Goal: Task Accomplishment & Management: Manage account settings

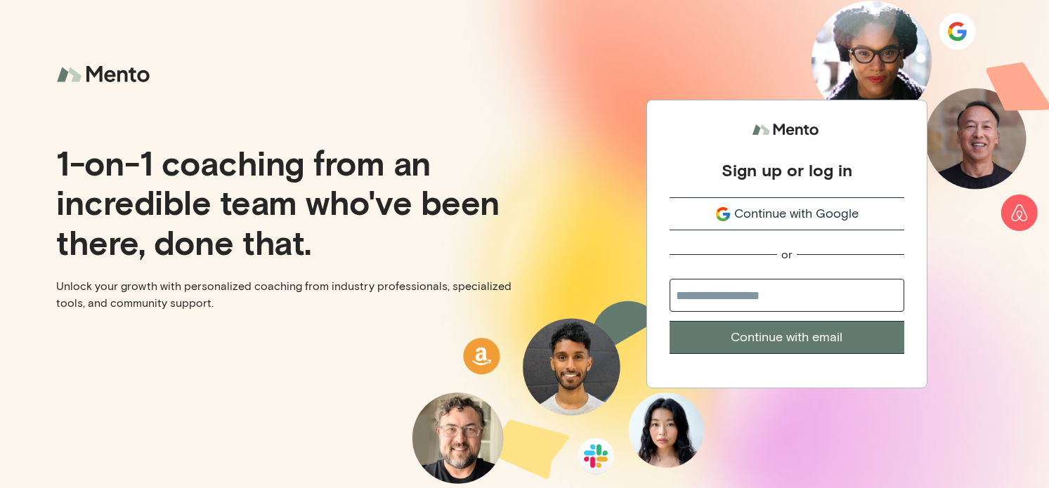
click at [854, 301] on input "email" at bounding box center [786, 295] width 235 height 33
type input "**********"
click at [836, 339] on button "Continue with email" at bounding box center [786, 337] width 235 height 33
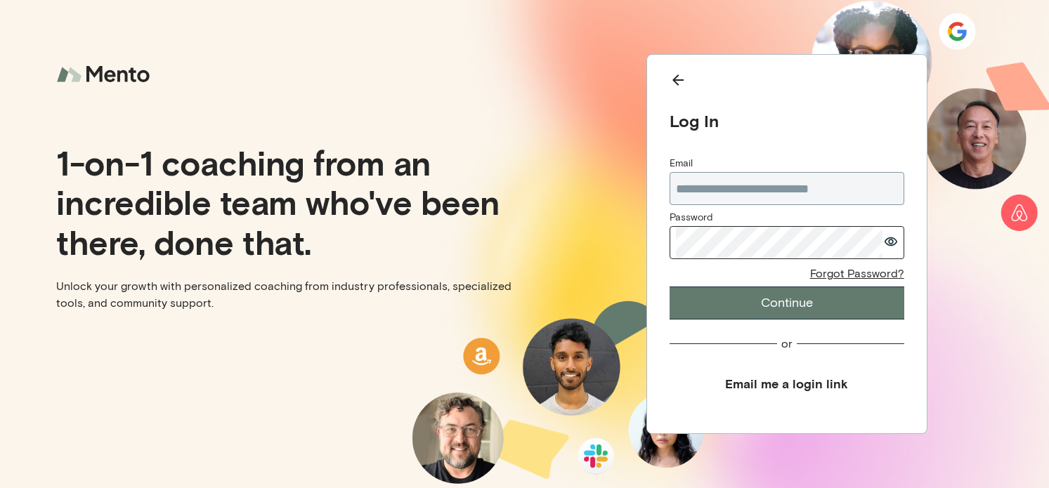
click at [816, 307] on button "Continue" at bounding box center [786, 303] width 235 height 33
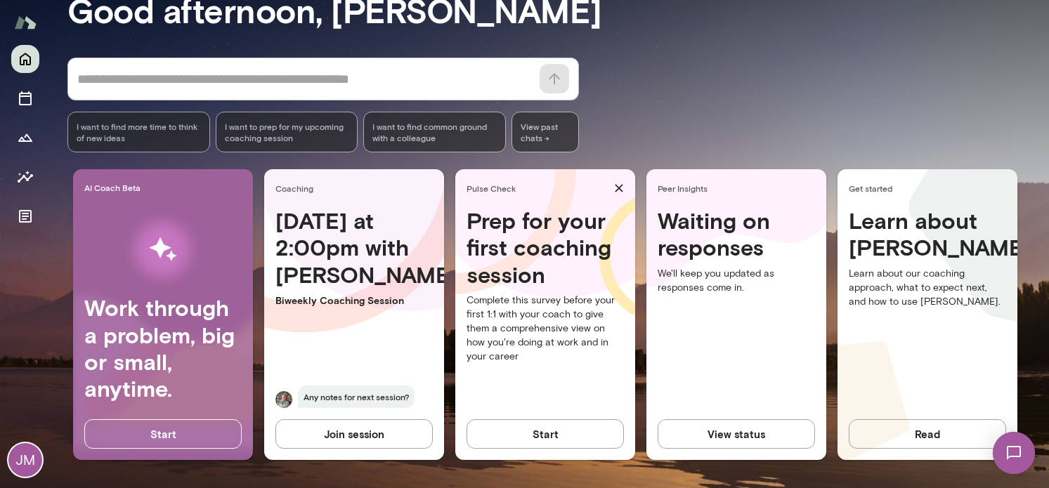
scroll to position [152, 0]
click at [735, 428] on button "View status" at bounding box center [735, 434] width 157 height 30
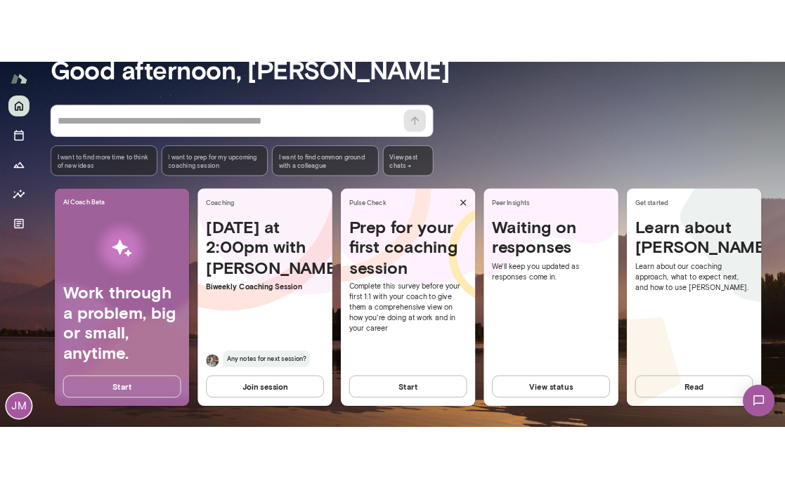
scroll to position [155, 0]
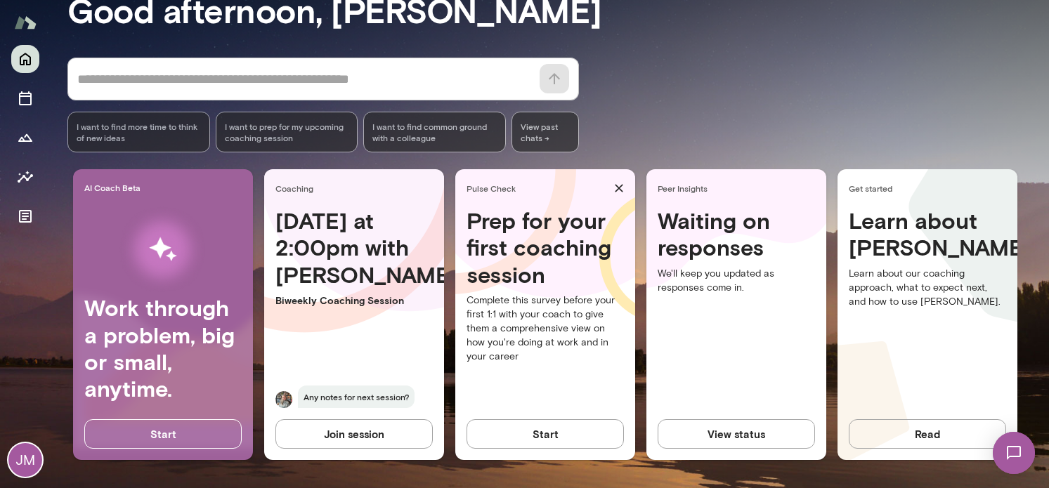
click at [561, 425] on button "Start" at bounding box center [544, 434] width 157 height 30
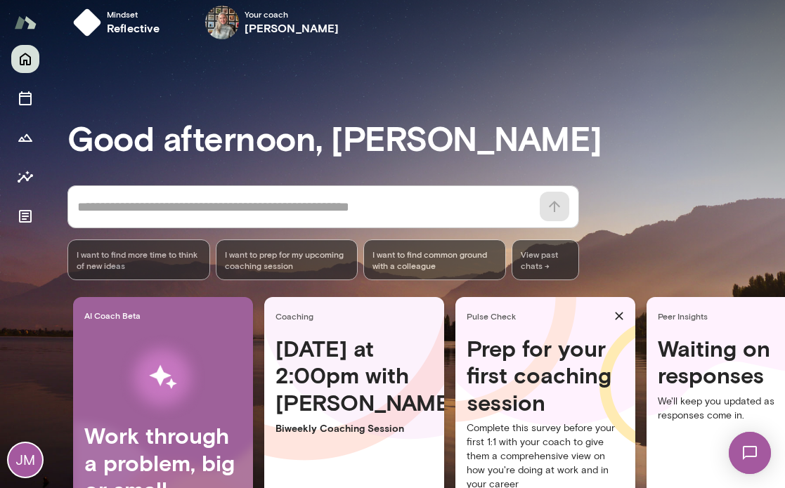
scroll to position [0, 0]
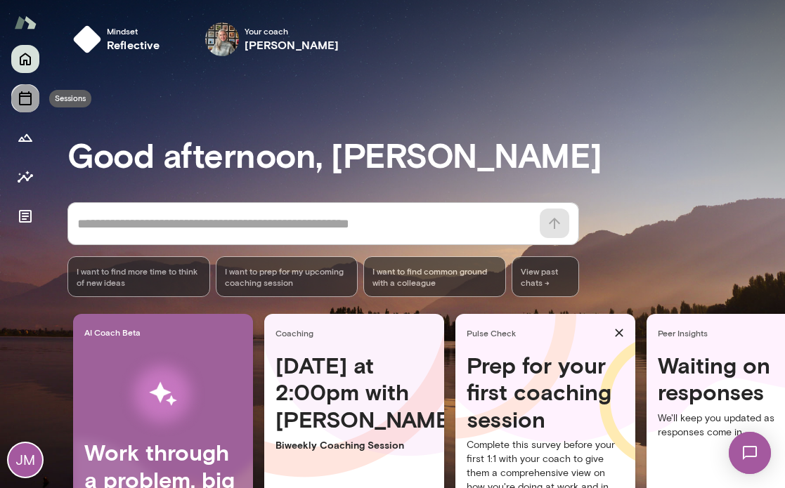
click at [22, 103] on icon "Sessions" at bounding box center [25, 98] width 17 height 17
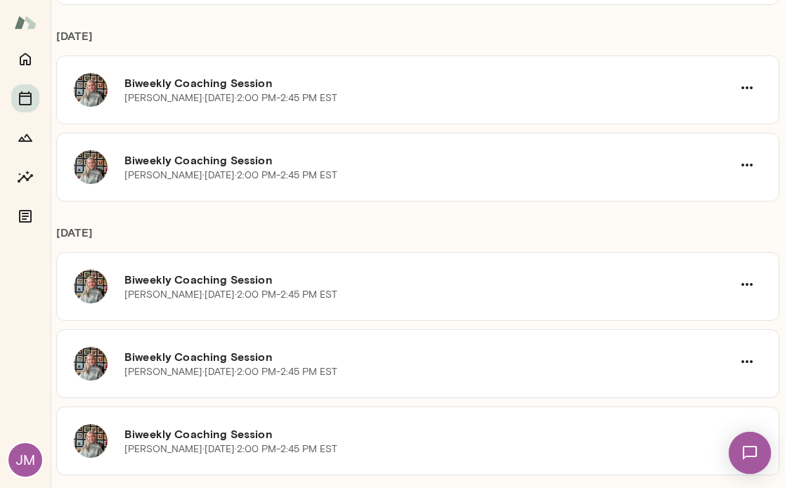
scroll to position [729, 0]
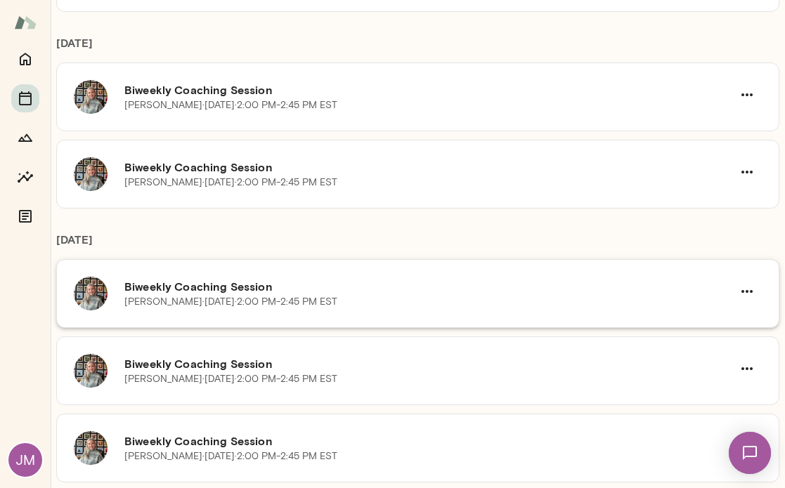
click at [388, 299] on div "Tricia Maggio · Fri, Jan 2 · 2:00 PM-2:45 PM EST" at bounding box center [428, 302] width 608 height 14
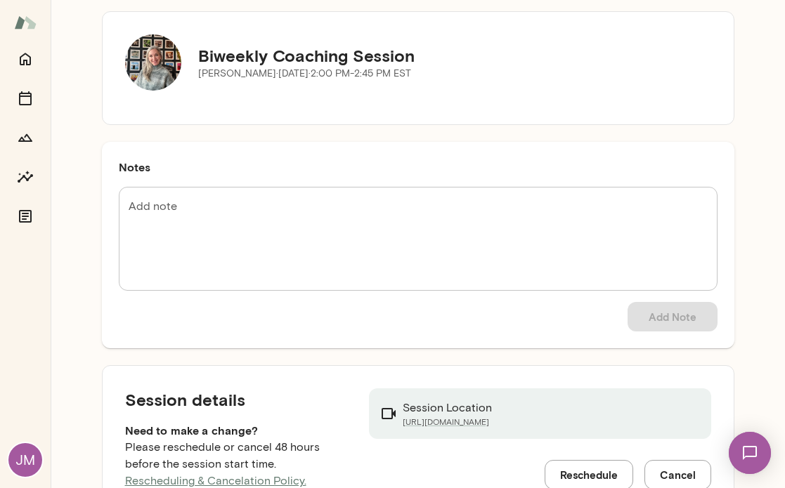
scroll to position [131, 0]
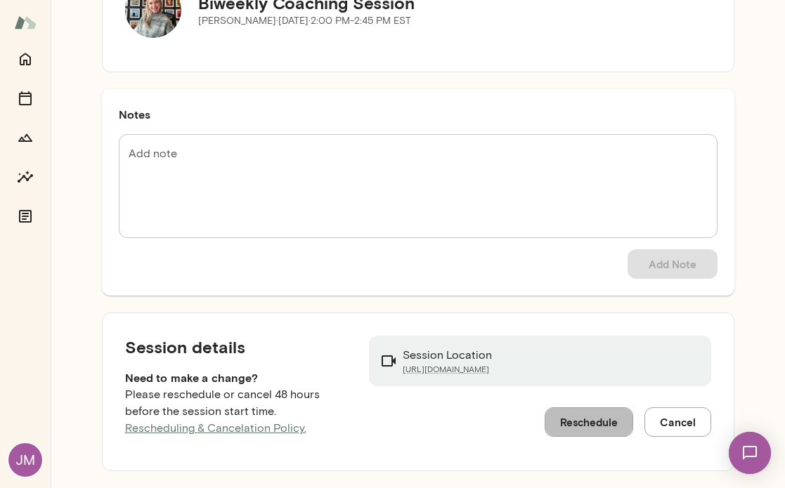
click at [571, 425] on button "Reschedule" at bounding box center [588, 422] width 89 height 30
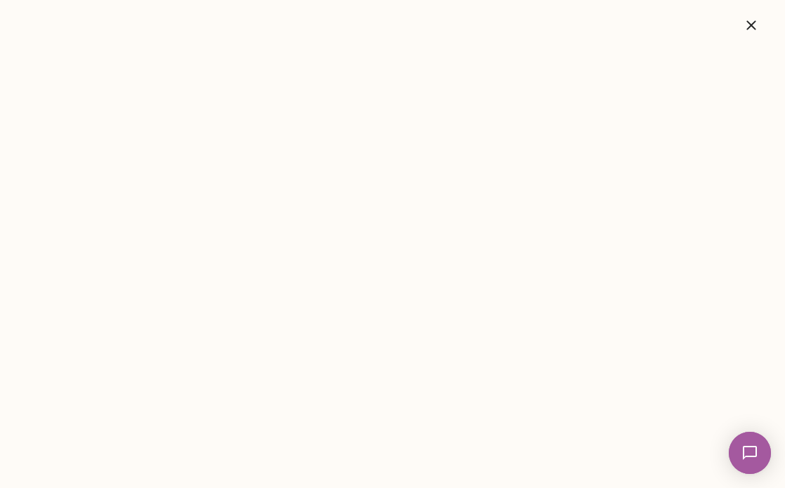
click at [755, 26] on icon "button" at bounding box center [750, 25] width 17 height 17
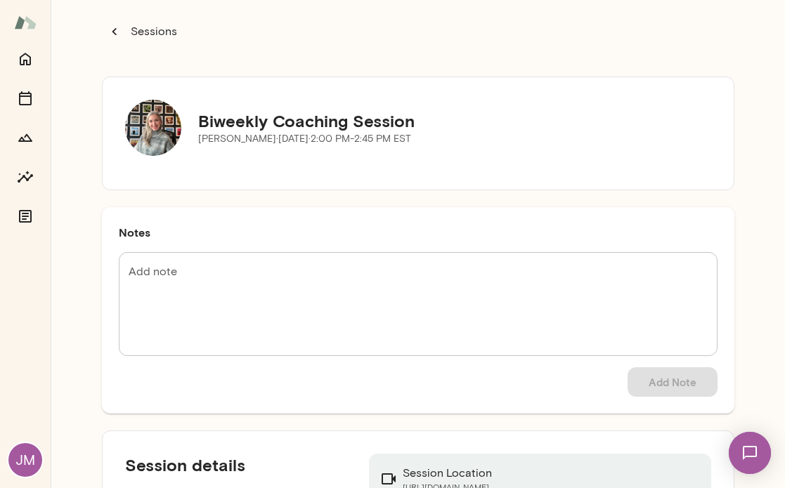
scroll to position [0, 0]
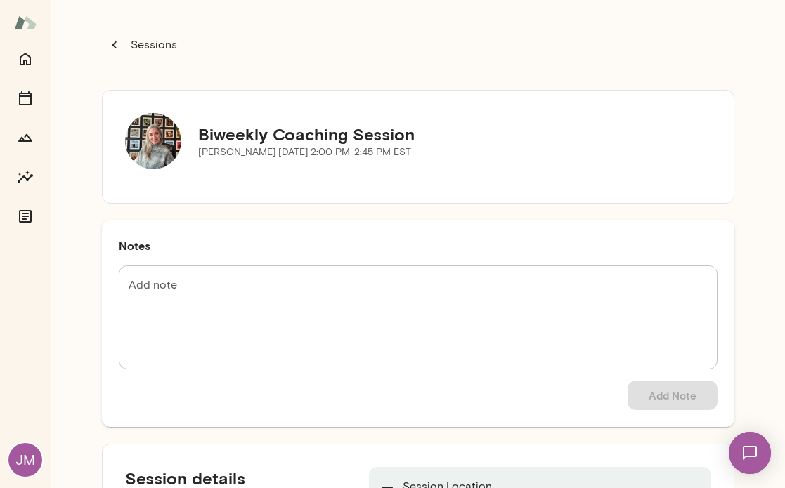
click at [609, 166] on div "Biweekly Coaching Session Tricia Maggio · Fri, Jan 2 · 2:00 PM-2:45 PM EST" at bounding box center [418, 141] width 586 height 56
click at [629, 155] on div "Biweekly Coaching Session [PERSON_NAME] · [DATE] · 2:00 PM-2:45 PM EST" at bounding box center [418, 141] width 586 height 56
click at [112, 44] on icon "button" at bounding box center [114, 44] width 4 height 7
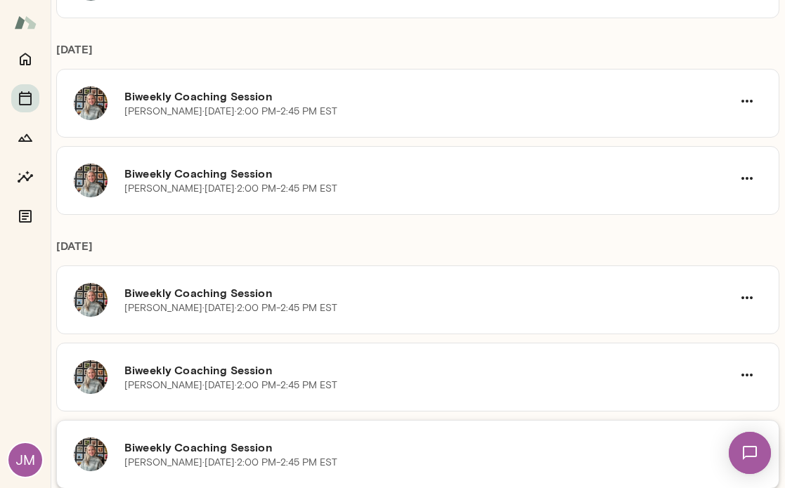
scroll to position [761, 0]
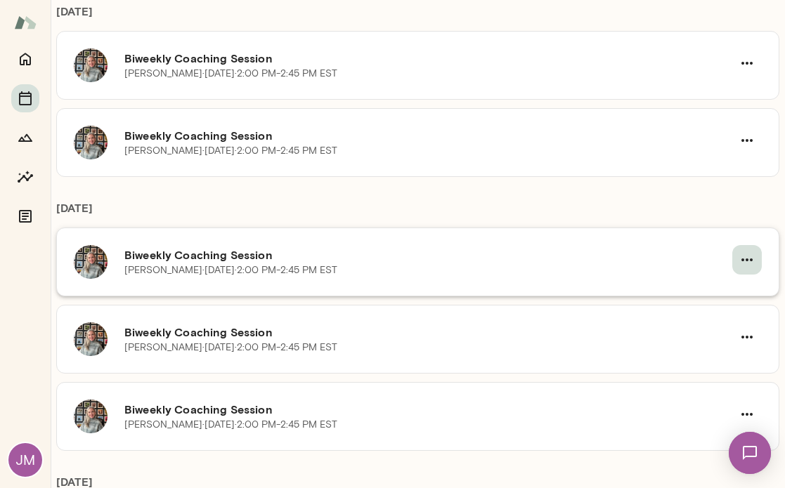
click at [740, 263] on icon "button" at bounding box center [746, 259] width 17 height 17
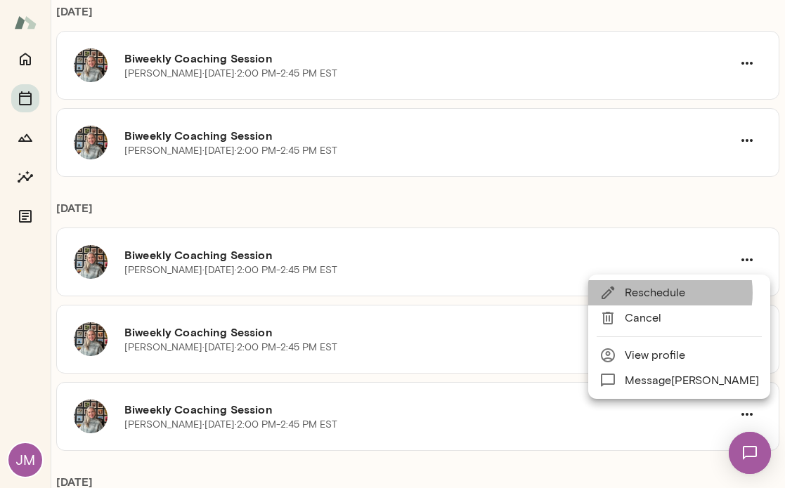
click at [660, 293] on span "Reschedule" at bounding box center [691, 292] width 134 height 17
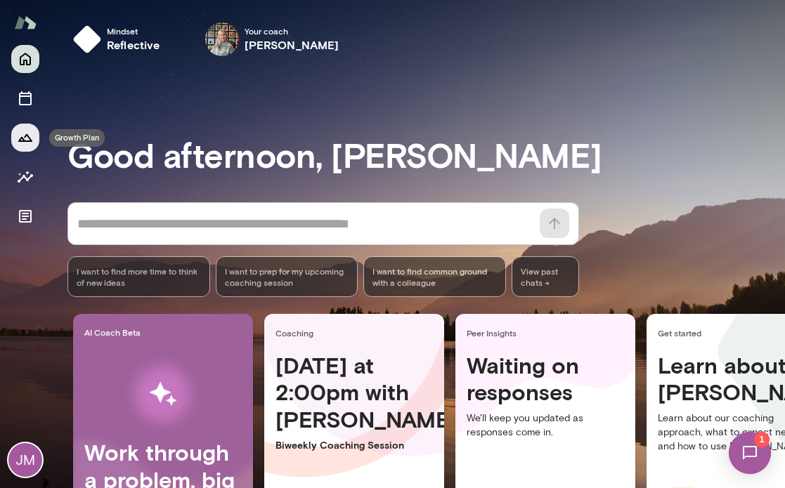
click at [30, 145] on icon "Growth Plan" at bounding box center [25, 137] width 17 height 17
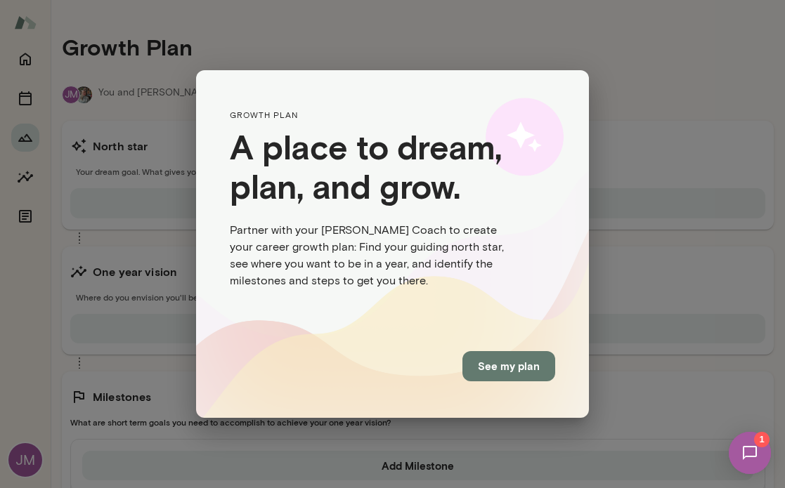
click at [529, 370] on button "See my plan" at bounding box center [508, 366] width 93 height 30
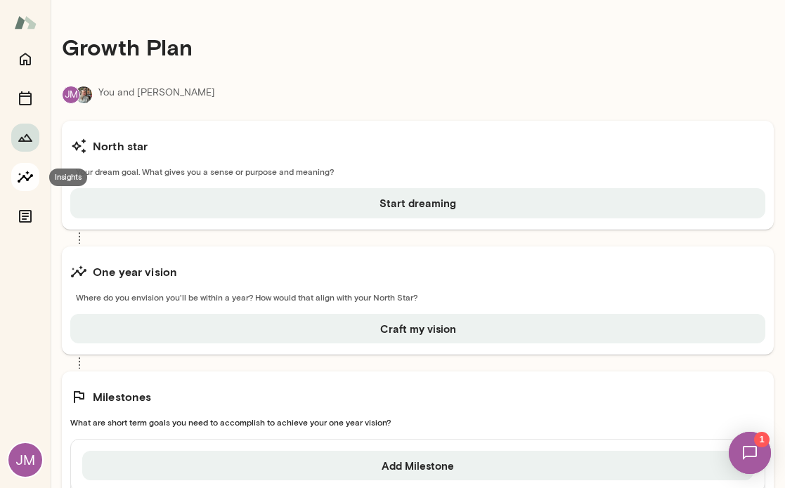
click at [25, 177] on icon "Insights" at bounding box center [25, 177] width 15 height 12
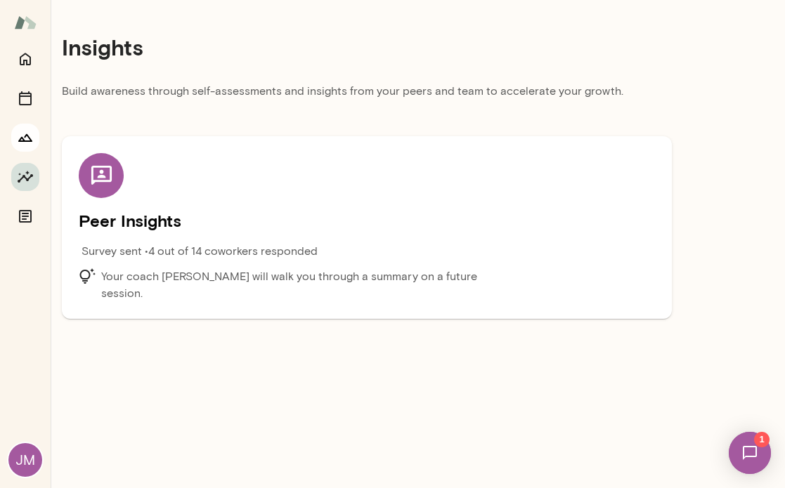
click at [26, 126] on button "Growth Plan" at bounding box center [25, 138] width 28 height 28
